Goal: Transaction & Acquisition: Purchase product/service

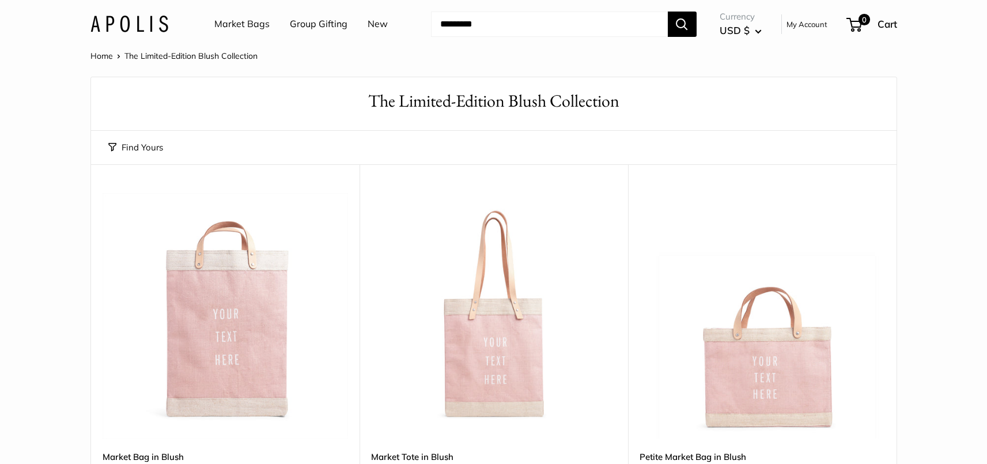
click at [0, 0] on img at bounding box center [0, 0] width 0 height 0
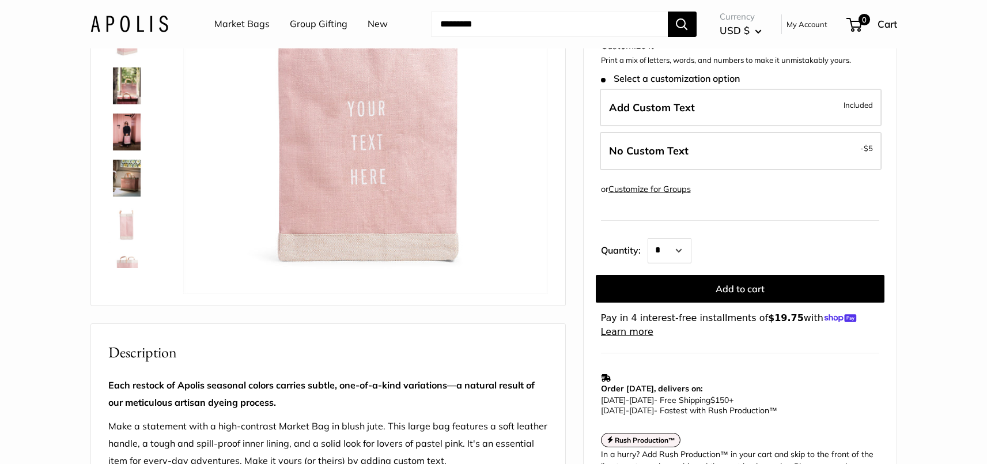
scroll to position [179, 0]
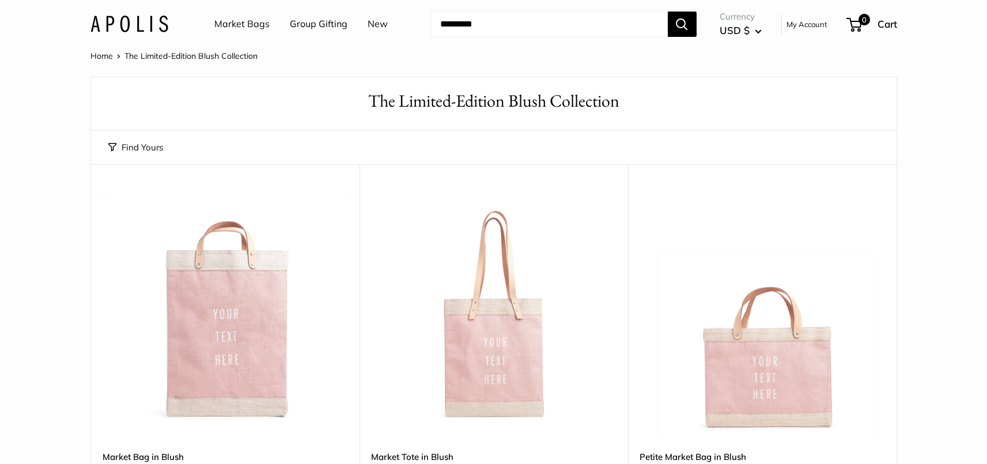
click at [0, 0] on img at bounding box center [0, 0] width 0 height 0
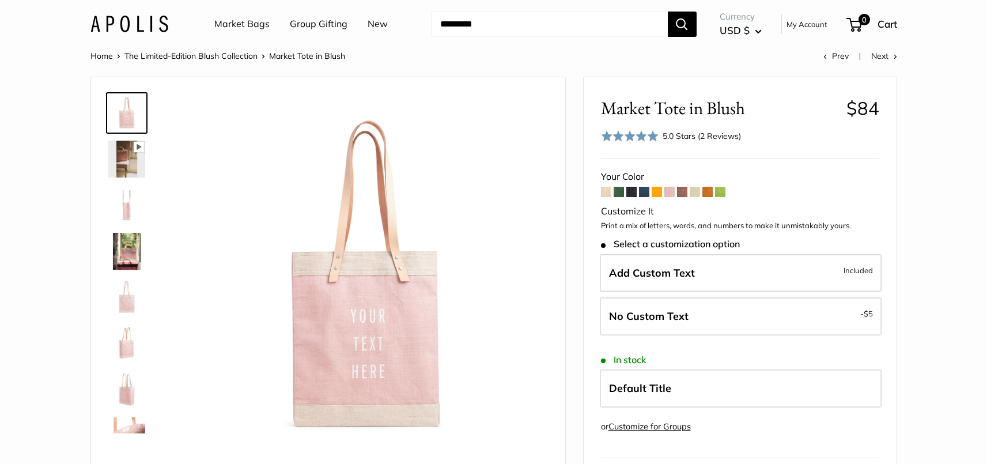
click at [539, 25] on input "Search..." at bounding box center [549, 24] width 237 height 25
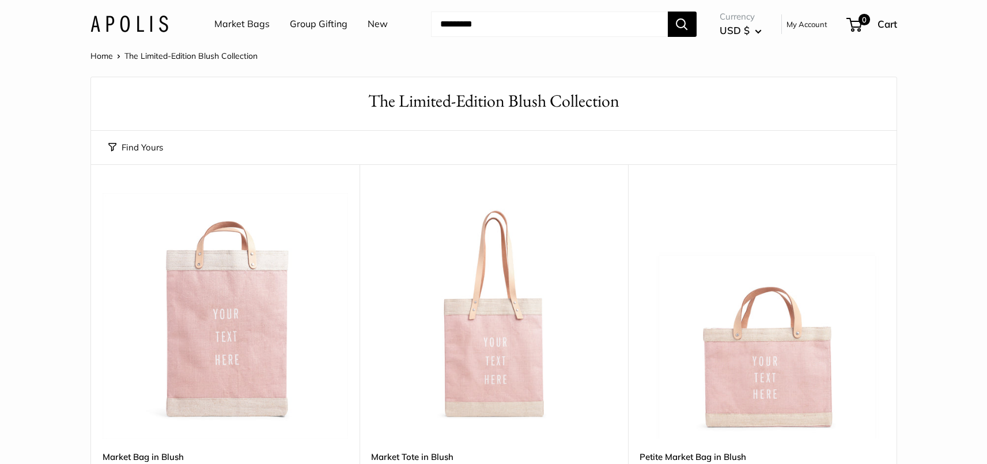
click at [0, 0] on img at bounding box center [0, 0] width 0 height 0
